Goal: Information Seeking & Learning: Find specific fact

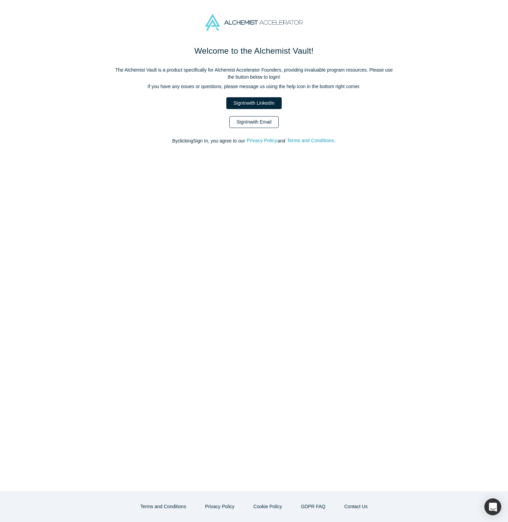
click at [271, 121] on link "Sign In with Email" at bounding box center [253, 122] width 49 height 12
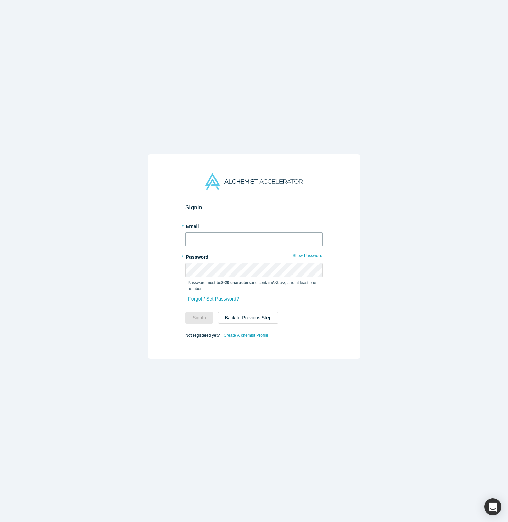
click at [227, 239] on input "text" at bounding box center [254, 239] width 137 height 14
type input "k"
type input "[EMAIL_ADDRESS][DOMAIN_NAME]"
click at [198, 317] on button "Sign In" at bounding box center [200, 318] width 28 height 12
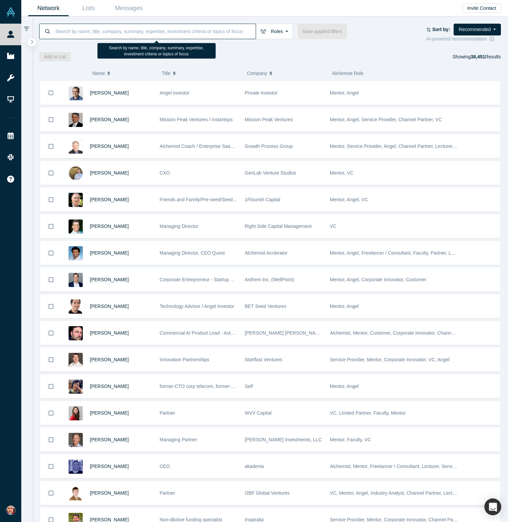
click at [180, 31] on input at bounding box center [155, 31] width 201 height 16
type input "D"
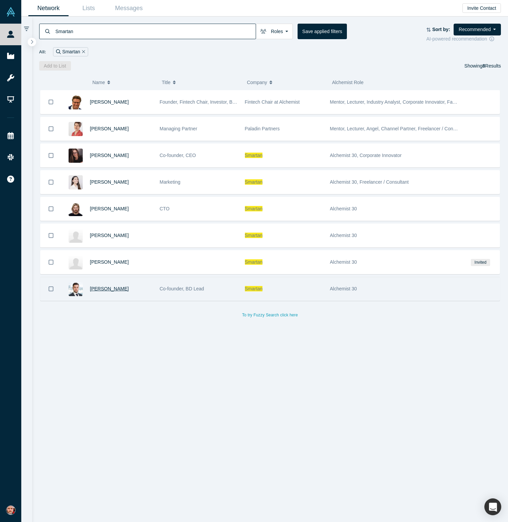
type input "Smartan"
click at [107, 289] on span "[PERSON_NAME]" at bounding box center [109, 288] width 39 height 5
